Goal: Find specific page/section: Find specific page/section

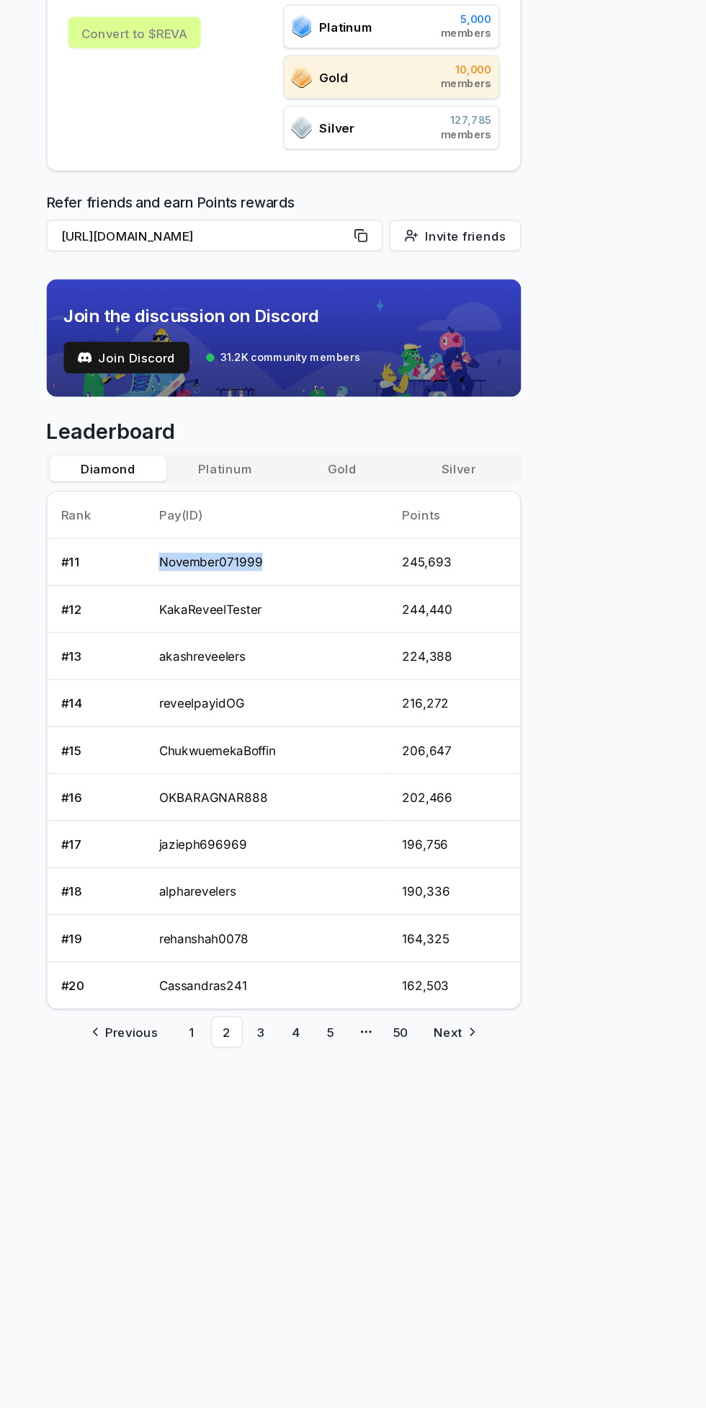
scroll to position [78, 0]
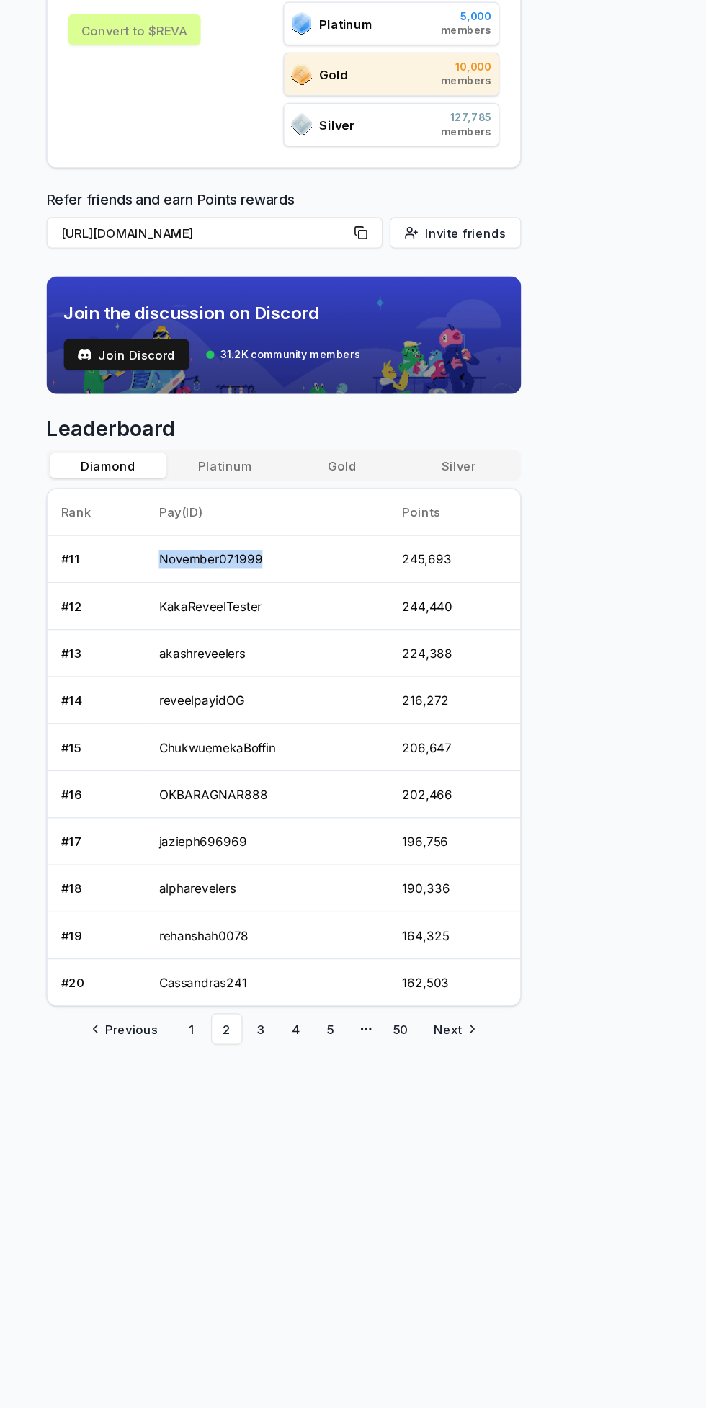
click at [357, 940] on td "jazieph696969" at bounding box center [338, 939] width 201 height 39
click at [276, 1094] on link "1" at bounding box center [277, 1094] width 26 height 26
copy table "Rank Pay(ID) Points # 1 JamesDeeBoffin"
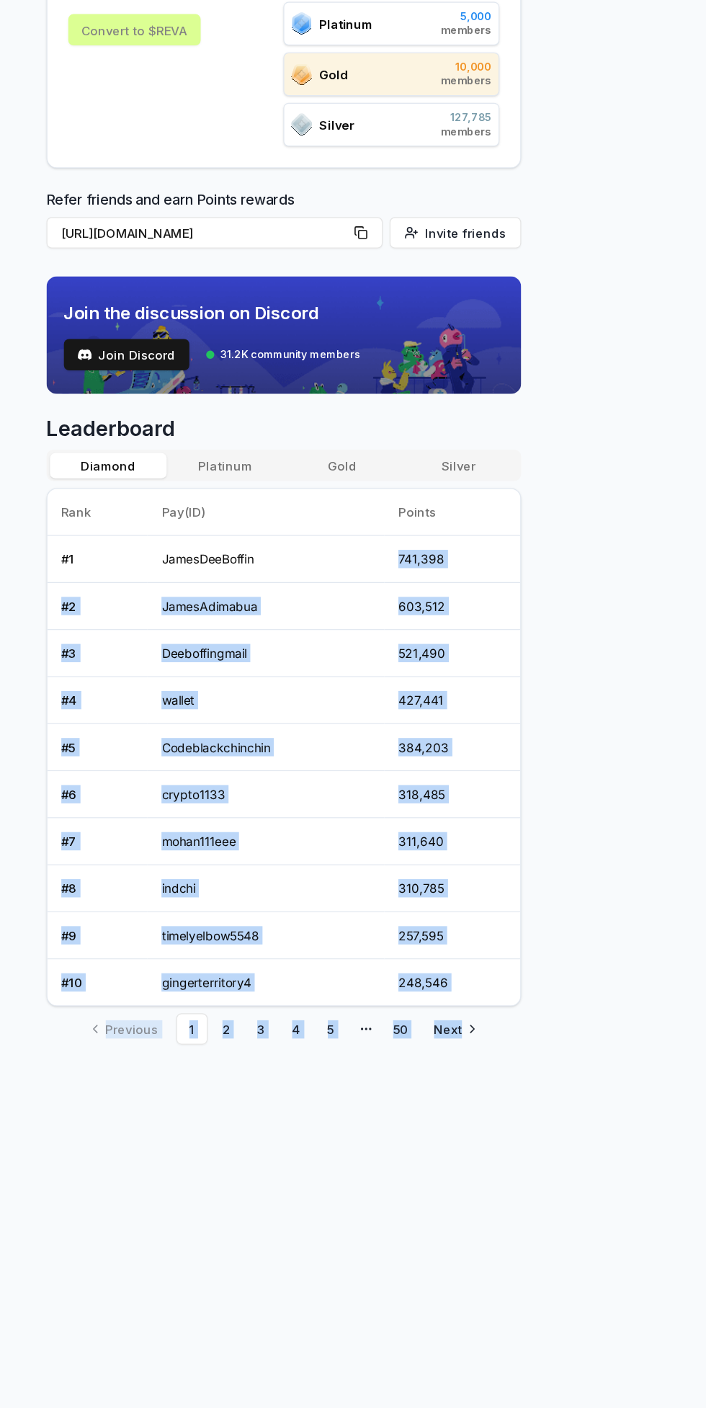
copy div "741,398 # 2 JamesAdimabua 603,512 # 3 Deeboffingmail 521,490 # 4 wallet 427,441…"
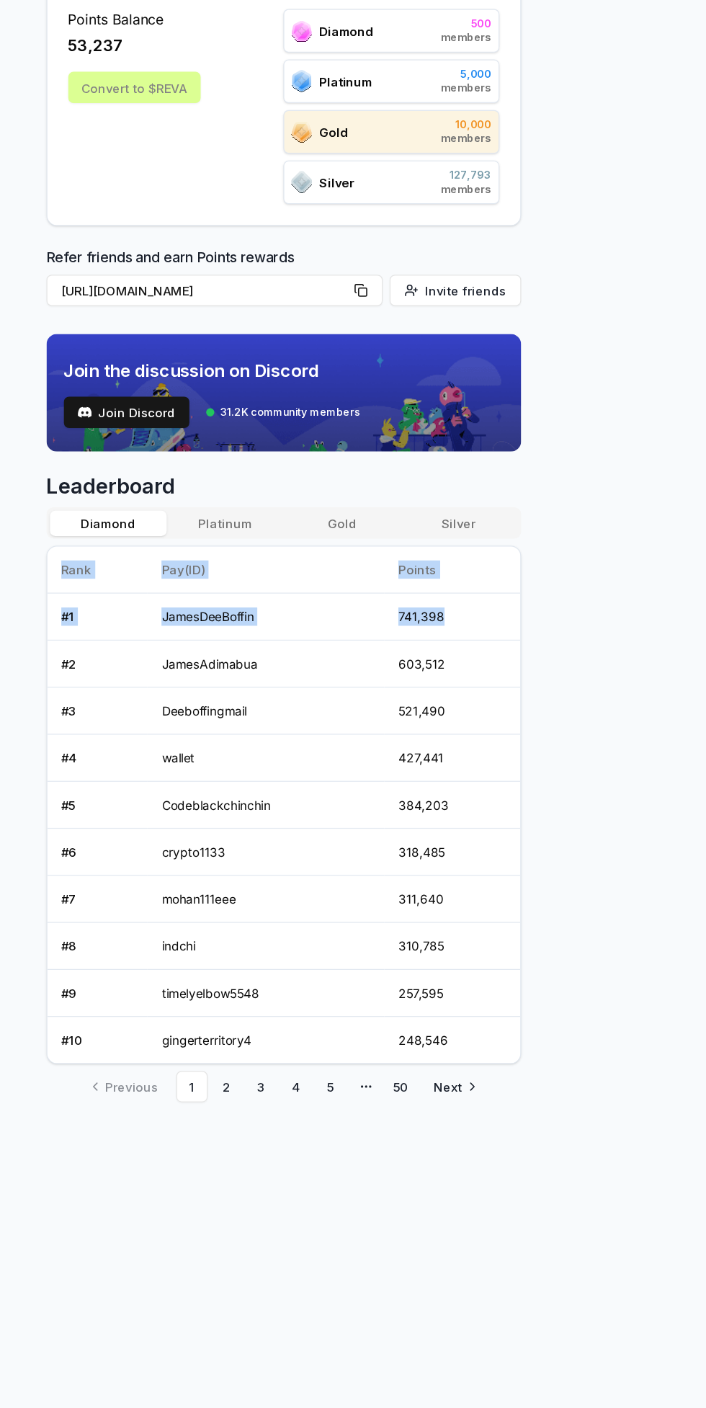
click at [377, 939] on td "mohan111eee" at bounding box center [339, 939] width 196 height 39
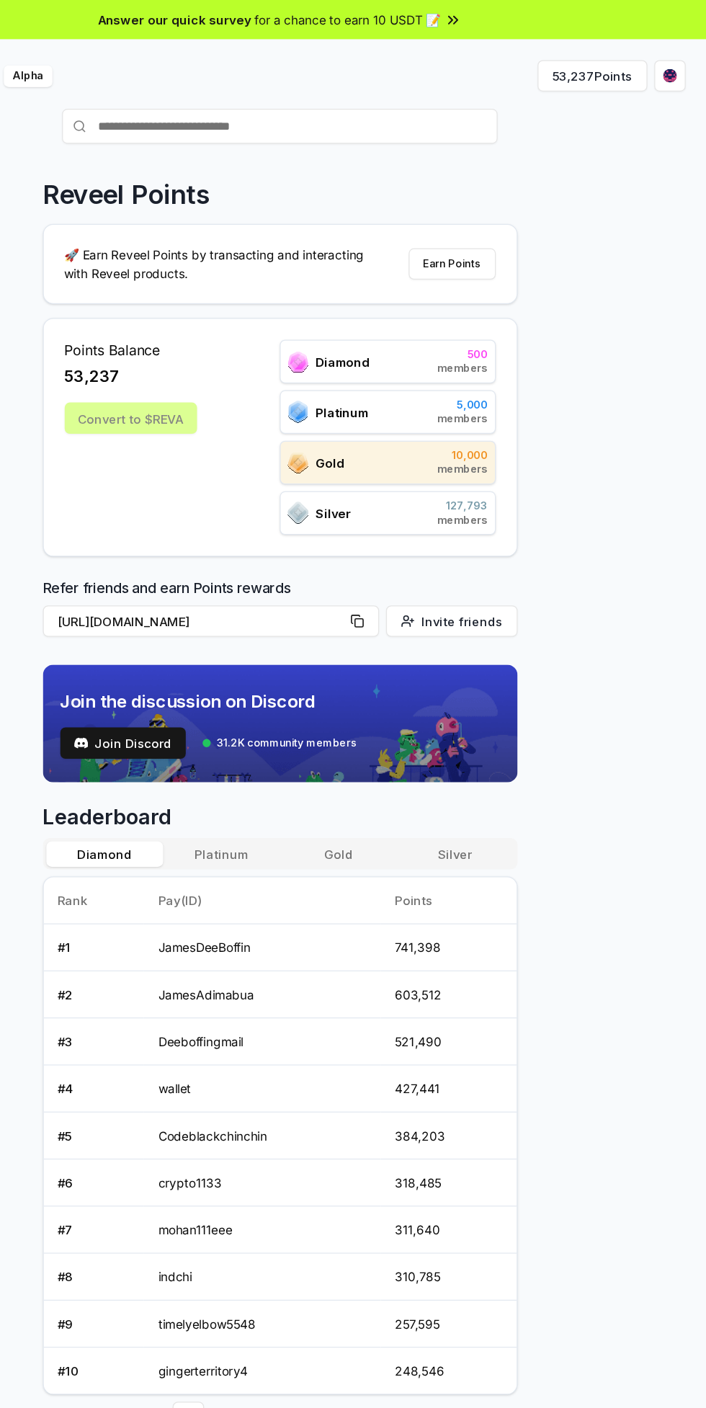
scroll to position [0, 0]
